Goal: Task Accomplishment & Management: Manage account settings

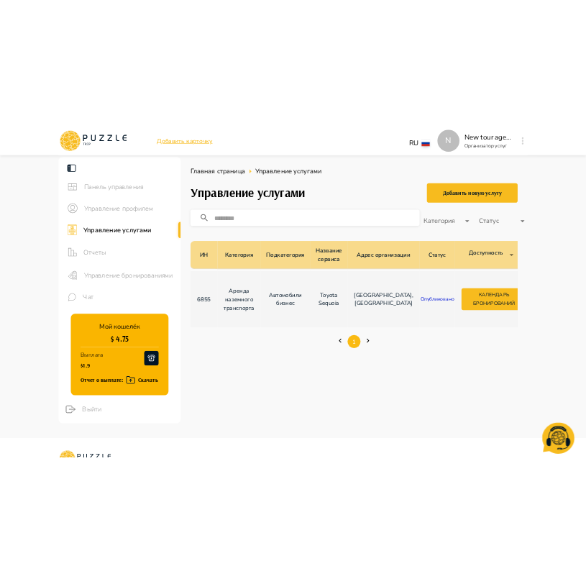
scroll to position [0, 202]
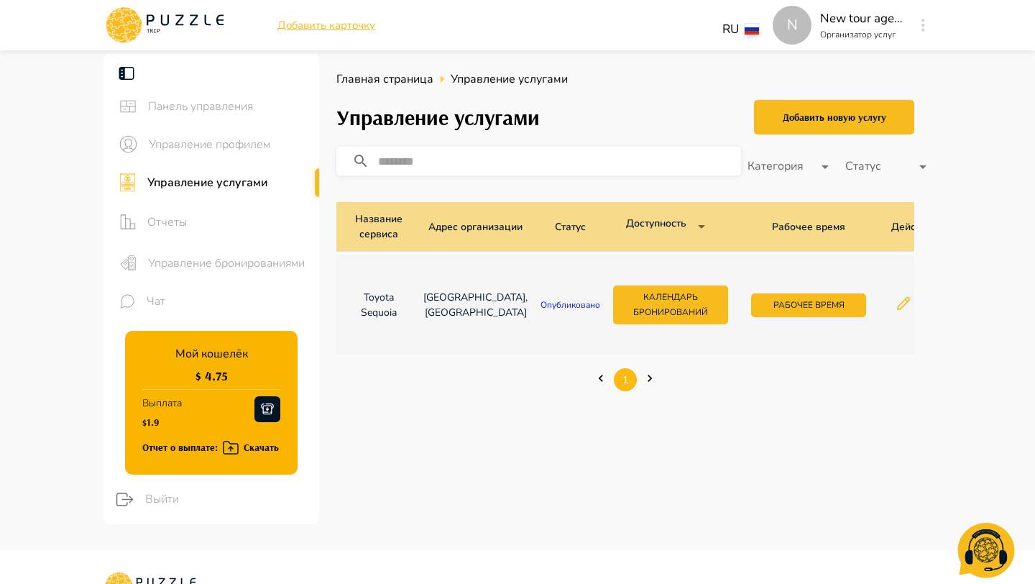
click at [239, 450] on div "Отчет о выплате: Скачать" at bounding box center [210, 448] width 137 height 18
click at [230, 444] on icon "button" at bounding box center [230, 447] width 17 height 17
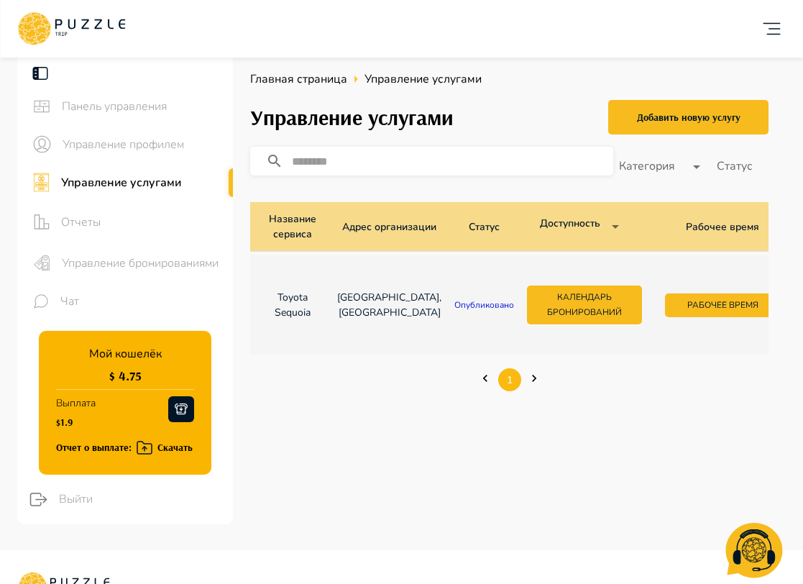
click at [149, 449] on icon "button" at bounding box center [144, 447] width 17 height 17
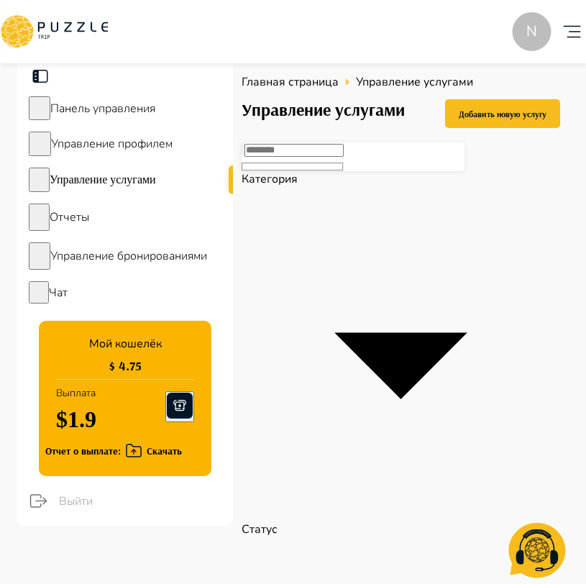
click at [122, 446] on div "Отчет о выплате: Скачать" at bounding box center [113, 451] width 137 height 18
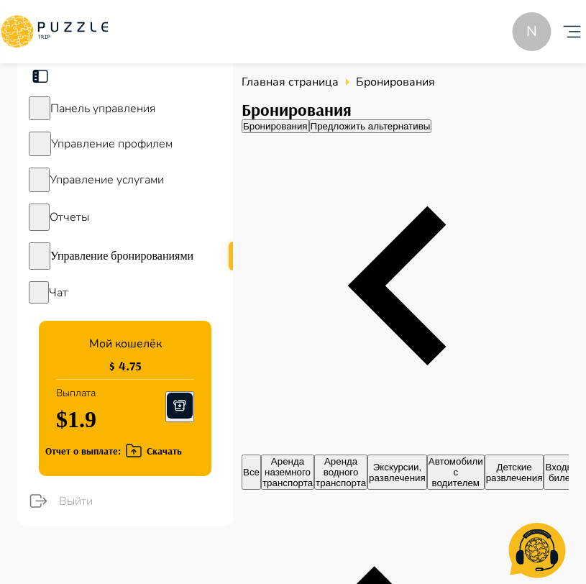
click at [140, 457] on icon "button" at bounding box center [133, 450] width 17 height 17
click at [176, 124] on div "Панель управления" at bounding box center [125, 108] width 216 height 35
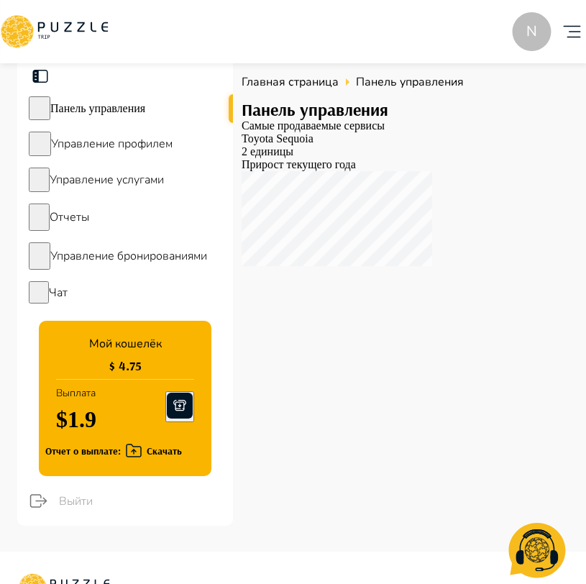
click at [173, 144] on span "Управление профилем" at bounding box center [112, 144] width 122 height 16
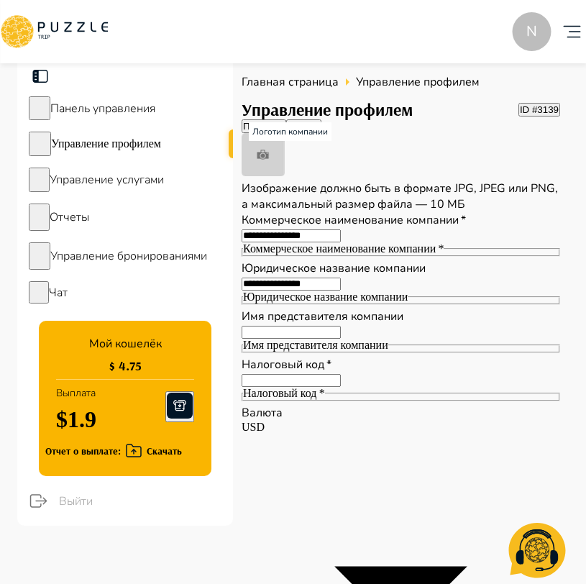
click at [322, 133] on button "Оплата" at bounding box center [304, 126] width 36 height 14
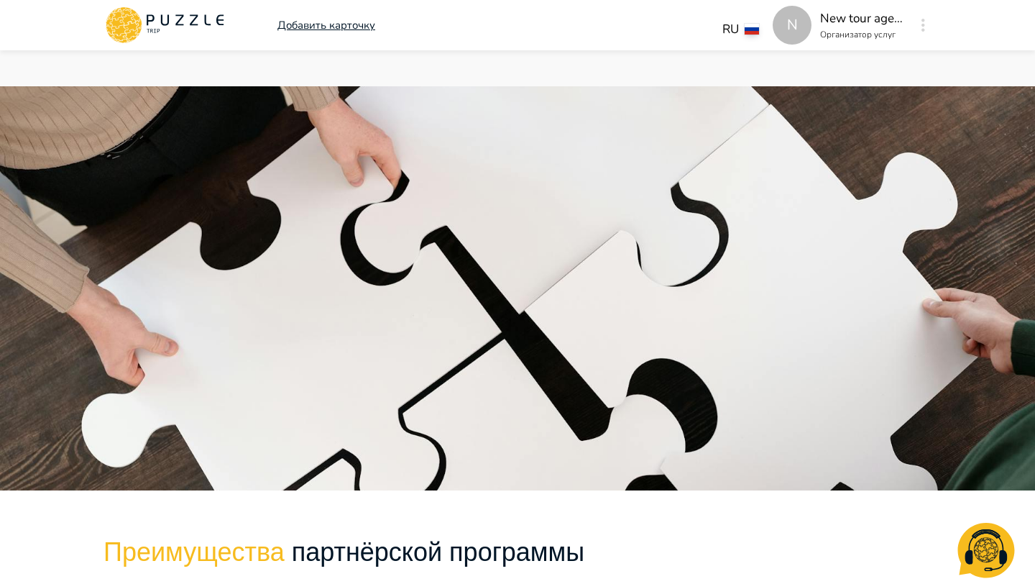
scroll to position [1404, 0]
